Goal: Navigation & Orientation: Find specific page/section

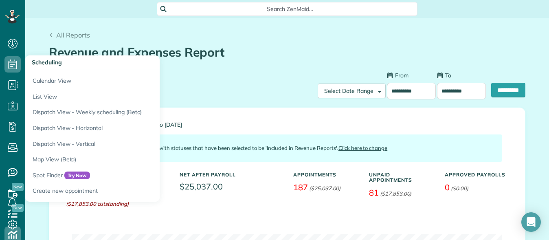
scroll to position [4, 4]
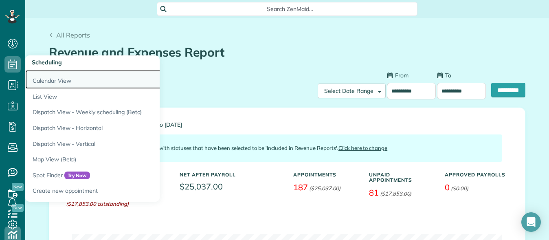
click at [44, 81] on link "Calendar View" at bounding box center [127, 79] width 204 height 19
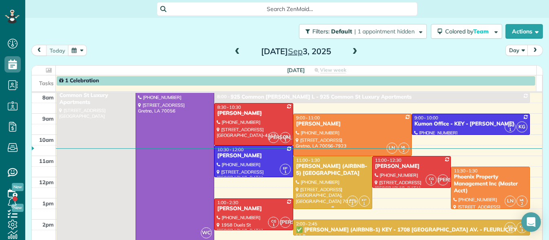
scroll to position [8, 0]
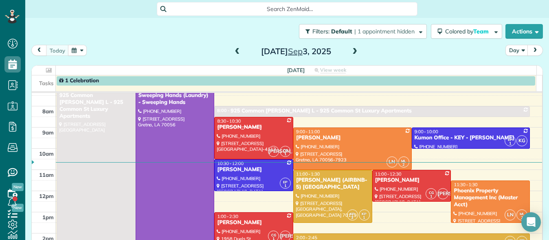
click at [350, 54] on span at bounding box center [354, 51] width 9 height 7
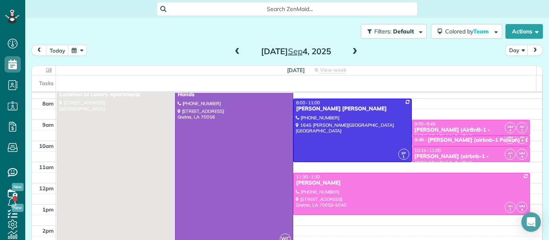
scroll to position [16, 0]
click at [237, 49] on span at bounding box center [237, 51] width 9 height 7
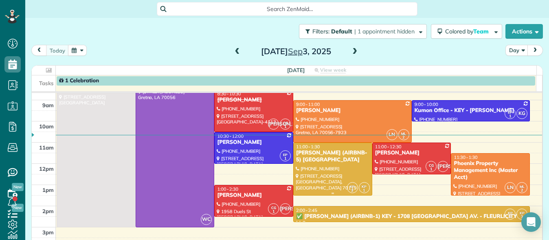
scroll to position [35, 0]
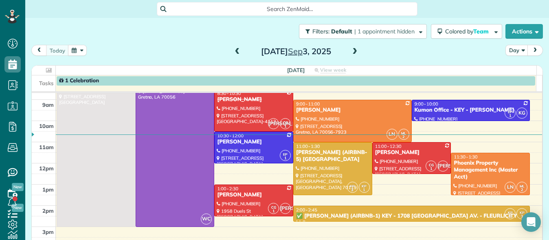
click at [200, 80] on div "1 Celebration" at bounding box center [296, 80] width 474 height 7
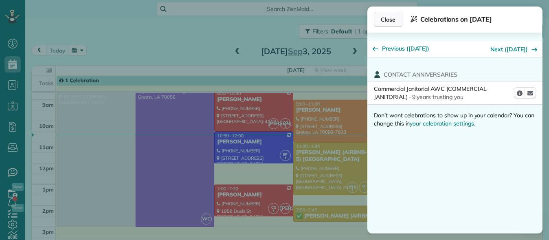
click at [392, 21] on span "Close" at bounding box center [388, 19] width 15 height 8
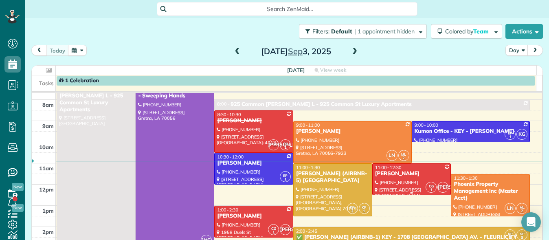
scroll to position [13, 0]
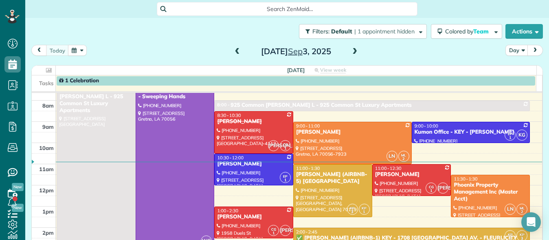
click at [355, 50] on span at bounding box center [354, 51] width 9 height 7
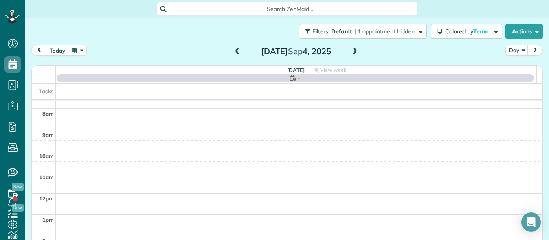
scroll to position [0, 0]
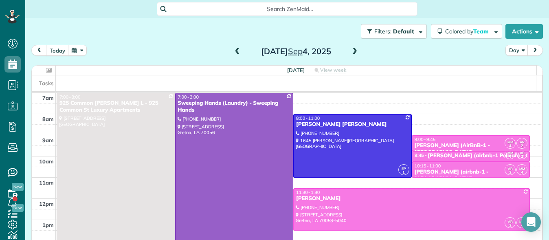
click at [237, 51] on span at bounding box center [237, 51] width 9 height 7
